Goal: Information Seeking & Learning: Check status

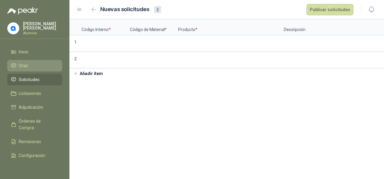
click at [30, 67] on li "Chat" at bounding box center [35, 66] width 48 height 7
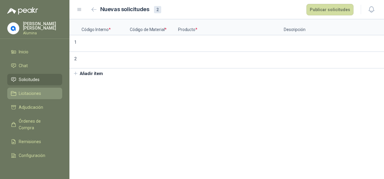
click at [33, 91] on span "Licitaciones" at bounding box center [30, 93] width 22 height 7
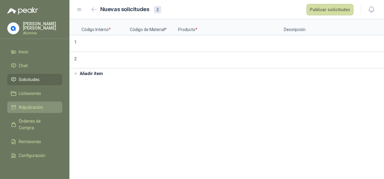
click at [32, 106] on span "Adjudicación" at bounding box center [31, 107] width 24 height 7
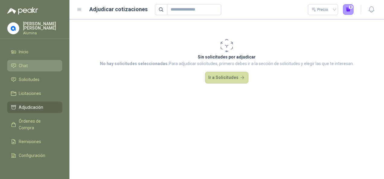
click at [30, 65] on li "Chat" at bounding box center [35, 66] width 48 height 7
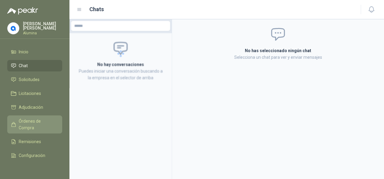
click at [35, 121] on span "Órdenes de Compra" at bounding box center [38, 124] width 38 height 13
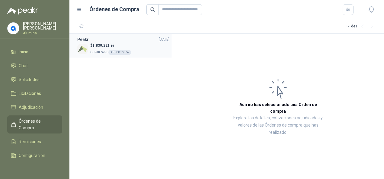
click at [97, 50] on p "OCP007436 4500036374" at bounding box center [110, 52] width 41 height 7
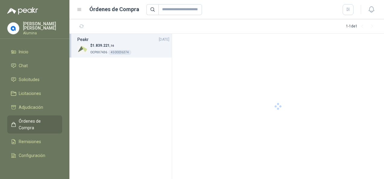
click at [97, 50] on p "OCP007436 4500036374" at bounding box center [110, 52] width 41 height 7
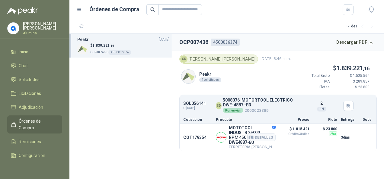
click at [195, 137] on p "COT179354" at bounding box center [197, 137] width 29 height 5
drag, startPoint x: 195, startPoint y: 136, endPoint x: 194, endPoint y: 132, distance: 3.6
click at [194, 135] on p "COT179354" at bounding box center [197, 137] width 29 height 5
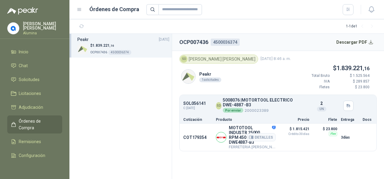
drag, startPoint x: 194, startPoint y: 132, endPoint x: 238, endPoint y: 143, distance: 44.6
click at [238, 145] on p "FERRETERIA [PERSON_NAME]" at bounding box center [252, 147] width 47 height 5
click at [316, 129] on p "$ 23.800" at bounding box center [325, 129] width 24 height 7
drag, startPoint x: 316, startPoint y: 129, endPoint x: 322, endPoint y: 139, distance: 10.8
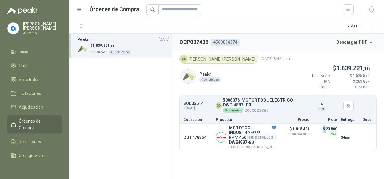
click at [318, 139] on div "$ 23.800 Flex" at bounding box center [325, 138] width 24 height 24
click at [364, 132] on div at bounding box center [368, 138] width 10 height 24
click at [286, 133] on span "Crédito 30 días" at bounding box center [295, 134] width 30 height 3
drag, startPoint x: 286, startPoint y: 132, endPoint x: 308, endPoint y: 128, distance: 22.1
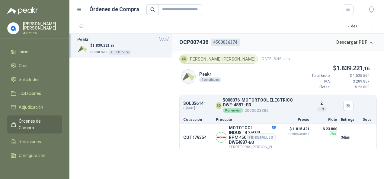
click at [309, 128] on p "$ 1.815.421 Crédito 30 días" at bounding box center [295, 131] width 30 height 10
click at [308, 128] on p "$ 1.815.421 Crédito 30 días" at bounding box center [295, 131] width 30 height 10
click at [196, 136] on p "COT179354" at bounding box center [197, 137] width 29 height 5
drag, startPoint x: 196, startPoint y: 136, endPoint x: 254, endPoint y: 132, distance: 57.5
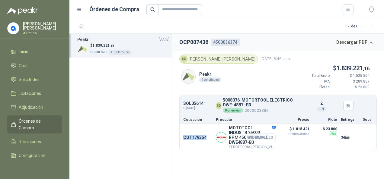
click at [254, 134] on button "Detalles" at bounding box center [261, 138] width 28 height 8
click at [260, 134] on button "Detalles" at bounding box center [261, 138] width 28 height 8
click at [265, 135] on button "Detalles" at bounding box center [261, 138] width 28 height 8
drag, startPoint x: 270, startPoint y: 150, endPoint x: 244, endPoint y: 149, distance: 26.6
click at [269, 150] on section "OCP007436 4500036374 Descargar PDF SD [PERSON_NAME] [DATE] 8:46 a. m. Peakr 1 s…" at bounding box center [278, 107] width 212 height 146
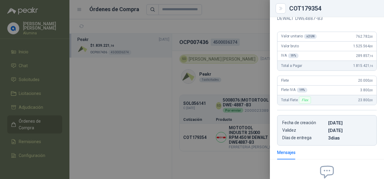
scroll to position [91, 0]
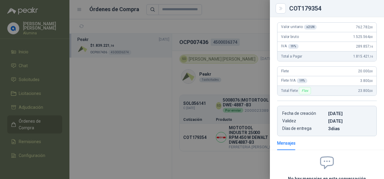
click at [222, 83] on div at bounding box center [192, 89] width 384 height 179
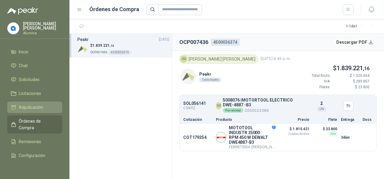
click at [33, 107] on span "Adjudicación" at bounding box center [31, 107] width 24 height 7
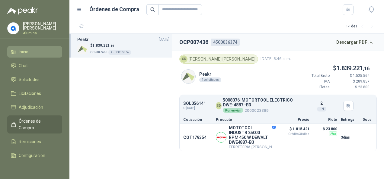
click at [30, 53] on li "Inicio" at bounding box center [35, 52] width 48 height 7
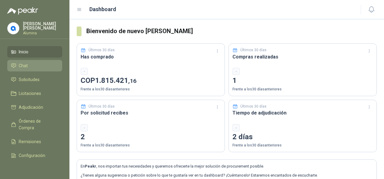
click at [42, 66] on li "Chat" at bounding box center [35, 66] width 48 height 7
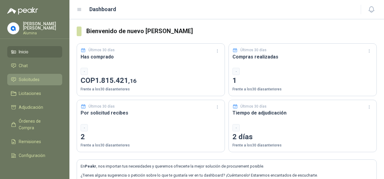
click at [40, 82] on li "Solicitudes" at bounding box center [35, 79] width 48 height 7
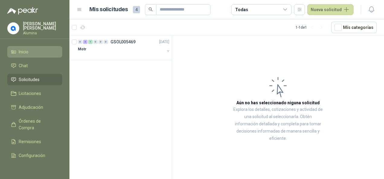
click at [25, 54] on span "Inicio" at bounding box center [24, 52] width 10 height 7
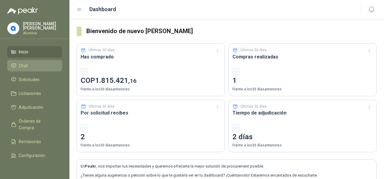
click at [25, 64] on span "Chat" at bounding box center [23, 66] width 9 height 7
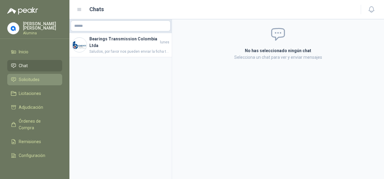
click at [27, 78] on span "Solicitudes" at bounding box center [29, 79] width 21 height 7
